Goal: Task Accomplishment & Management: Manage account settings

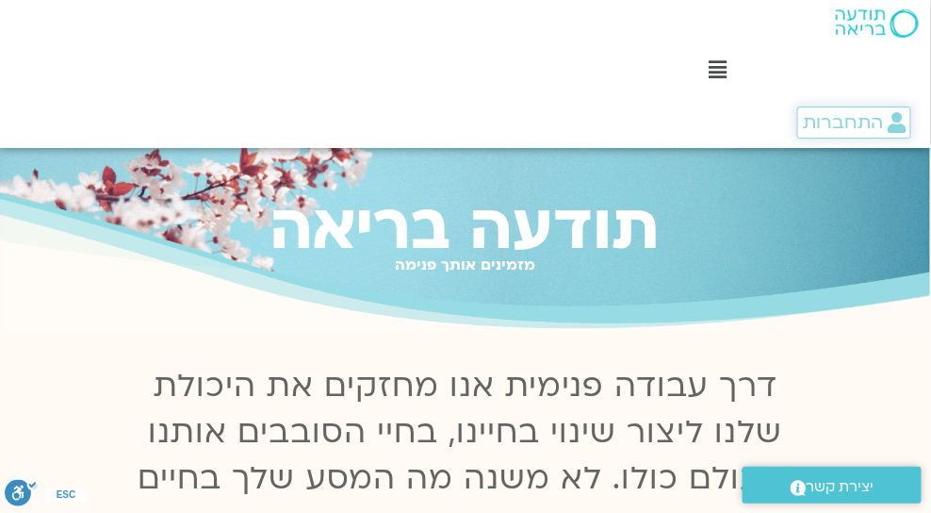
click at [855, 126] on span "התחברות" at bounding box center [843, 122] width 80 height 21
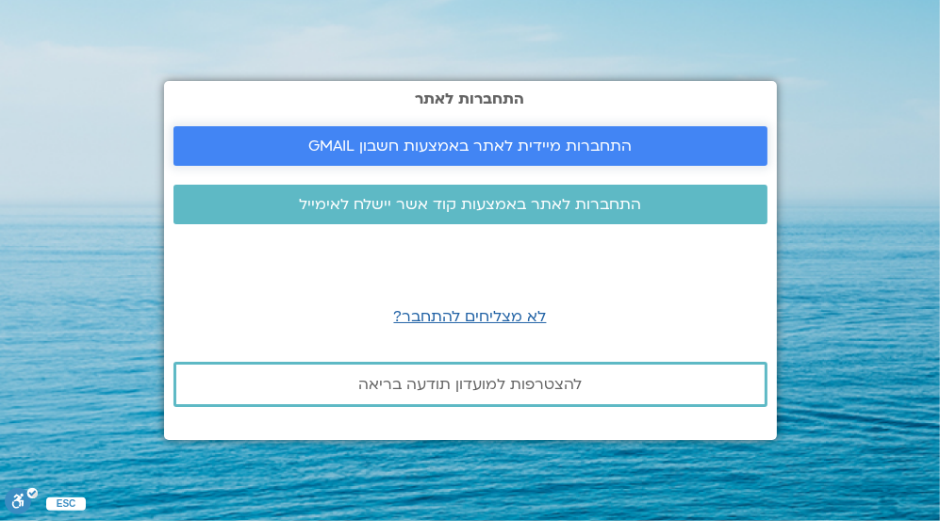
click at [483, 158] on link "התחברות מיידית לאתר באמצעות חשבון GMAIL" at bounding box center [470, 146] width 594 height 40
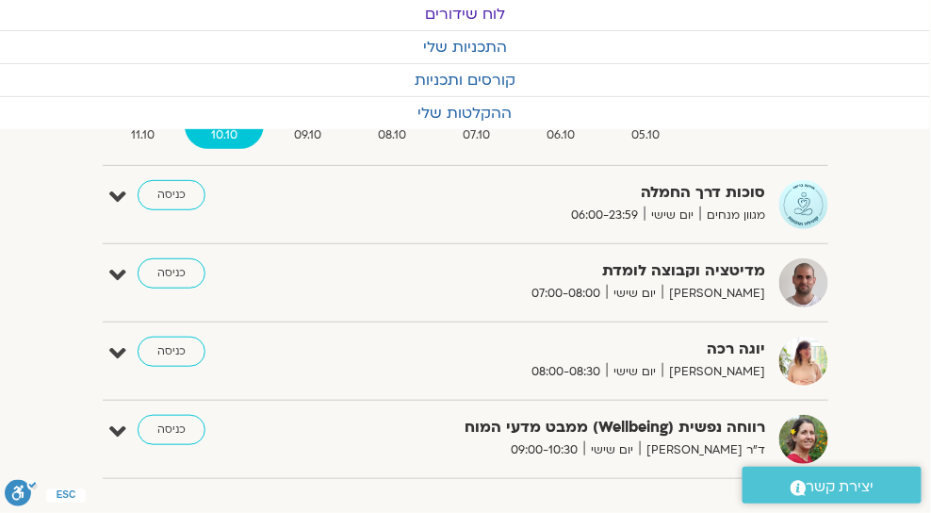
scroll to position [322, 0]
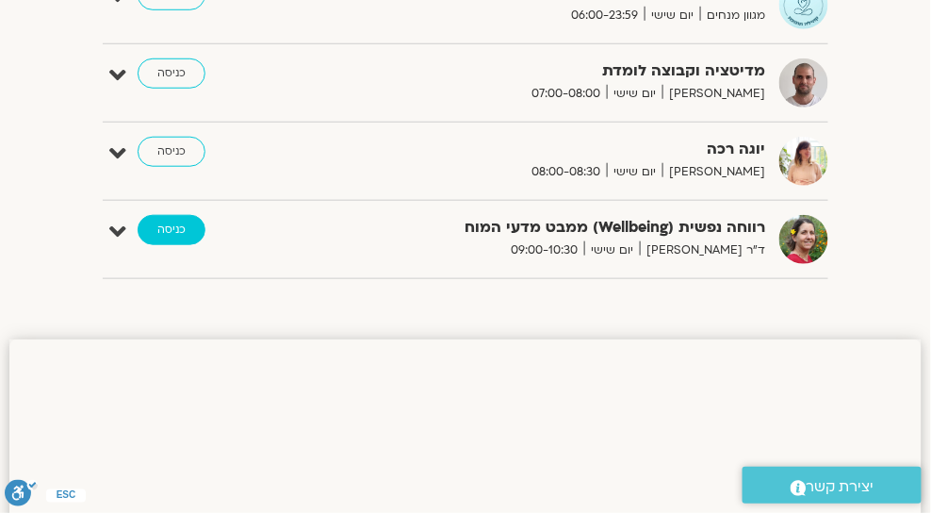
click at [179, 224] on link "כניסה" at bounding box center [172, 230] width 68 height 30
